Goal: Information Seeking & Learning: Learn about a topic

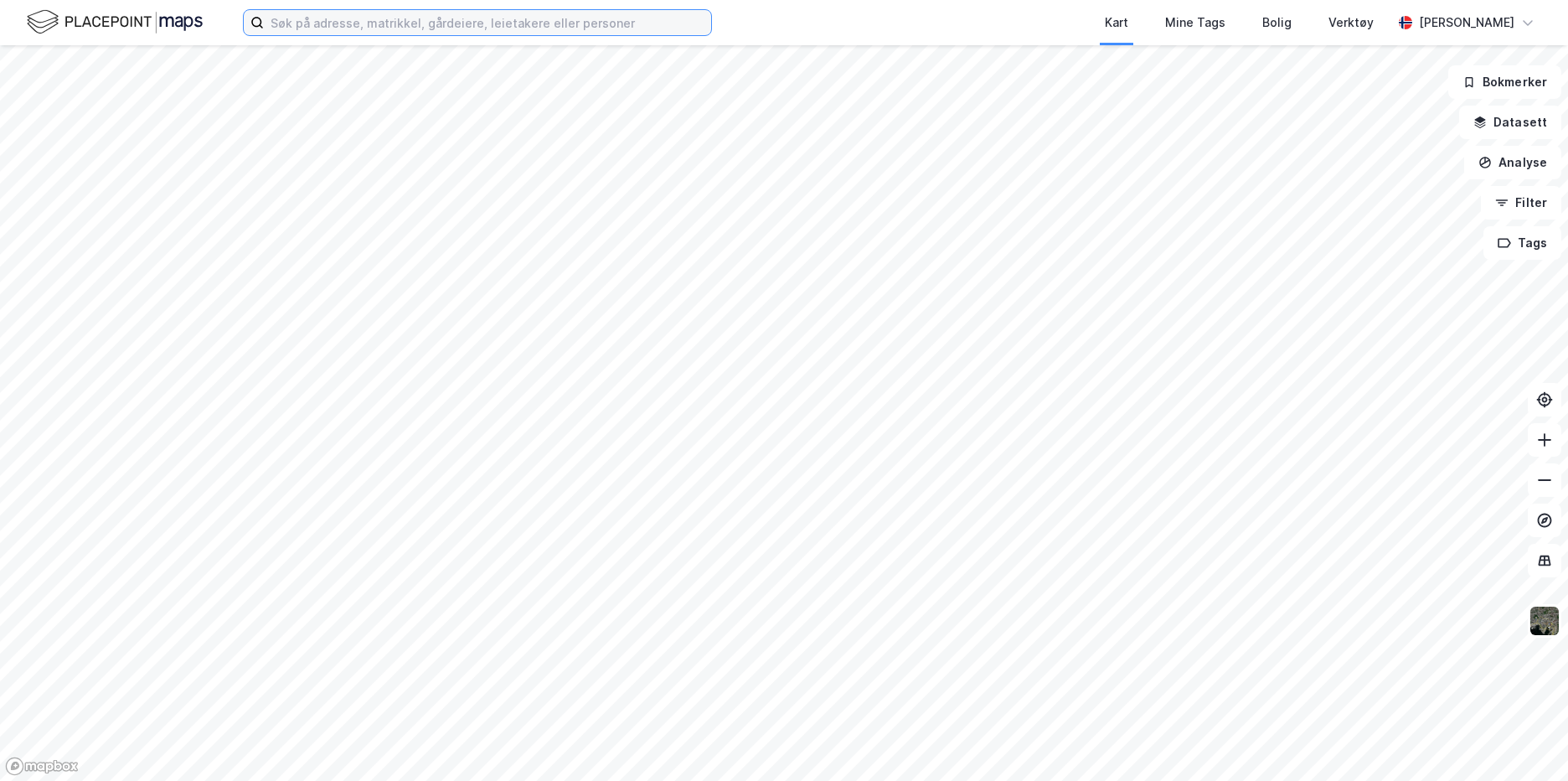
click at [471, 23] on input at bounding box center [487, 23] width 447 height 25
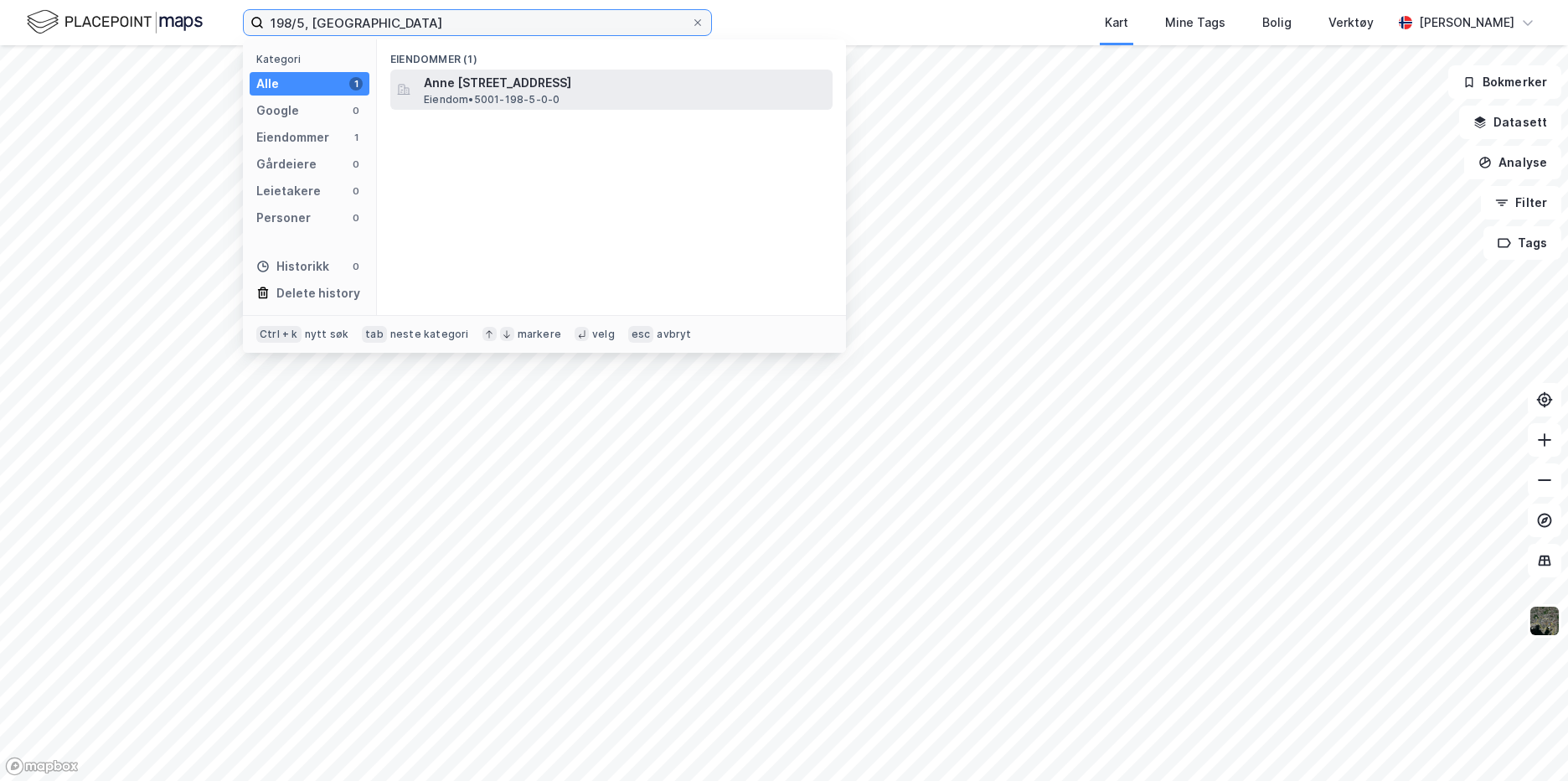
type input "198/5, [GEOGRAPHIC_DATA]"
click at [520, 94] on span "Eiendom • 5001-198-5-0-0" at bounding box center [492, 100] width 136 height 14
